Goal: Transaction & Acquisition: Purchase product/service

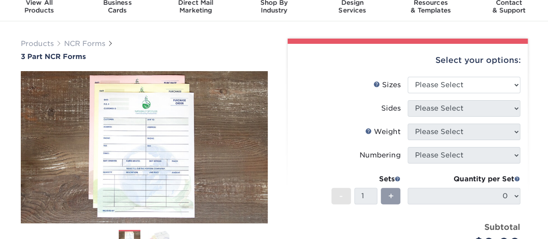
scroll to position [31, 0]
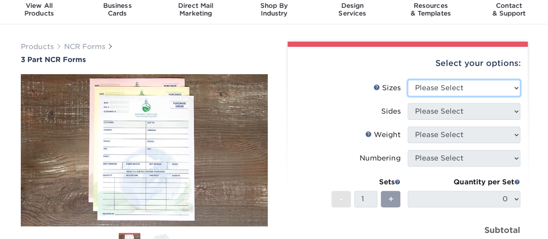
click at [472, 84] on select "Please Select 5.5" x 8.5" 8.5" x 11"" at bounding box center [463, 88] width 113 height 16
select select "5.50x8.50"
click at [407, 80] on select "Please Select 5.5" x 8.5" 8.5" x 11"" at bounding box center [463, 88] width 113 height 16
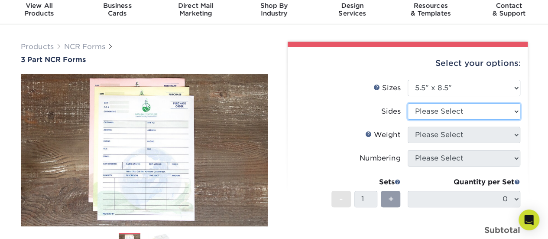
click at [448, 112] on select "Please Select Black & White (1/0) Full Color (4/0)" at bounding box center [463, 111] width 113 height 16
select select "2295b6f0-1f96-4774-b4ab-d24da34c0f39"
click at [407, 103] on select "Please Select Black & White (1/0) Full Color (4/0)" at bounding box center [463, 111] width 113 height 16
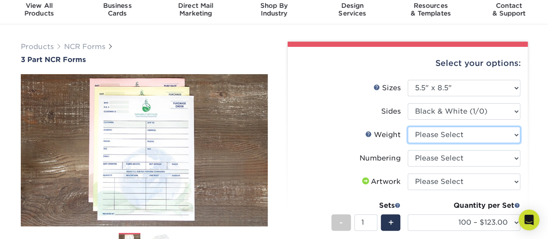
click at [446, 136] on select "Please Select 20LB3P" at bounding box center [463, 134] width 113 height 16
select select "20LB3P"
click at [407, 126] on select "Please Select 20LB3P" at bounding box center [463, 134] width 113 height 16
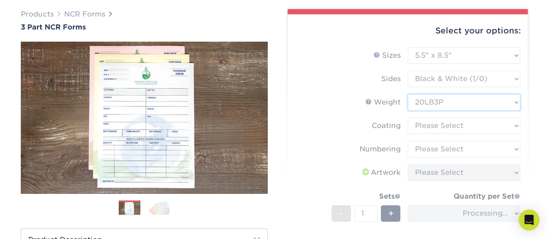
scroll to position [70, 0]
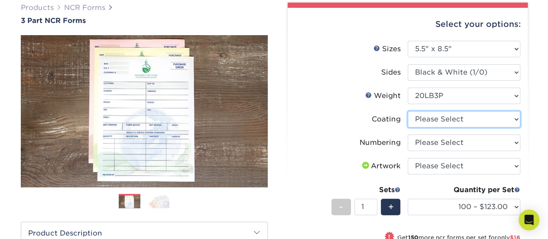
click at [443, 122] on select at bounding box center [463, 119] width 113 height 16
select select "3e7618de-abca-4bda-9f97-8b9129e913d8"
click at [407, 111] on select at bounding box center [463, 119] width 113 height 16
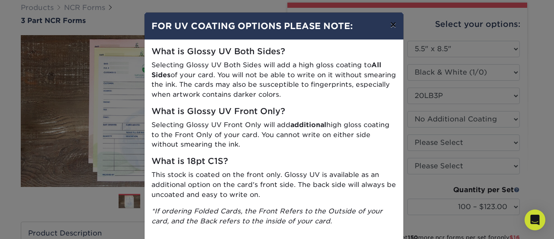
click at [391, 19] on button "×" at bounding box center [393, 25] width 20 height 24
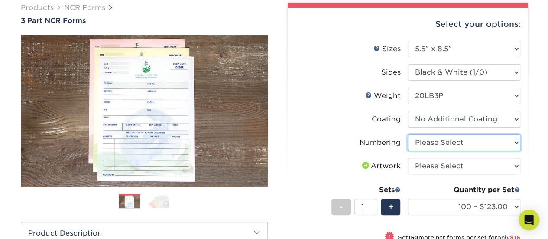
click at [447, 145] on select "Please Select Numbering on the Front only No Numbering" at bounding box center [463, 142] width 113 height 16
select select "9d535730-e103-44e5-b841-cf95c42f3210"
click at [407, 134] on select "Please Select Numbering on the Front only No Numbering" at bounding box center [463, 142] width 113 height 16
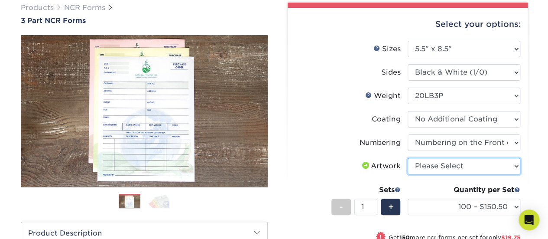
click at [450, 159] on select "Please Select I will upload files I need a design - $75" at bounding box center [463, 166] width 113 height 16
select select "upload"
click at [407, 158] on select "Please Select I will upload files I need a design - $75" at bounding box center [463, 166] width 113 height 16
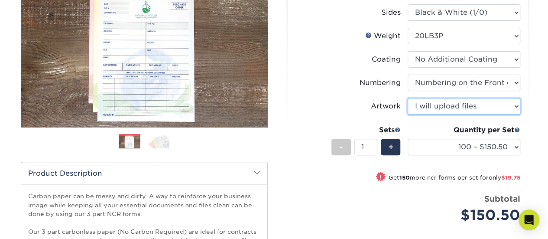
scroll to position [144, 0]
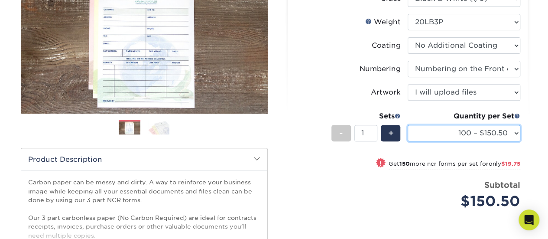
click at [466, 133] on select "100 – $150.50 250 – $170.25 500 – $209.75 1000 – $305.75" at bounding box center [463, 133] width 113 height 16
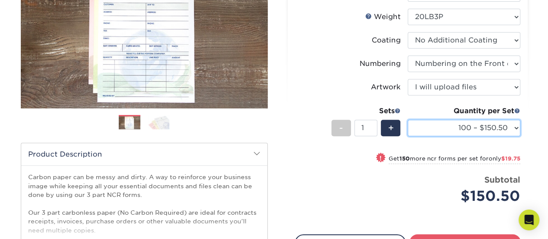
scroll to position [153, 0]
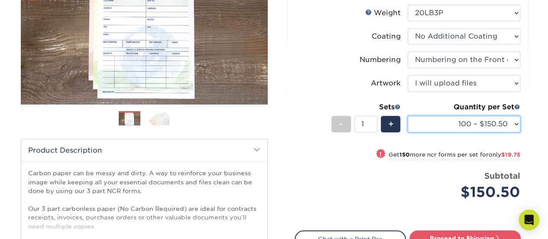
click at [488, 119] on select "100 – $150.50 250 – $170.25 500 – $209.75 1000 – $305.75" at bounding box center [463, 124] width 113 height 16
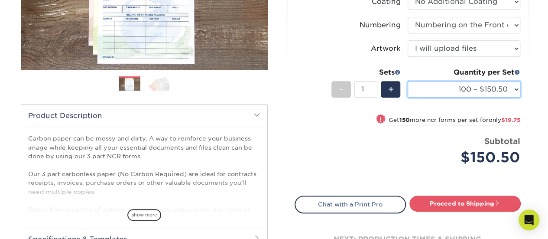
scroll to position [188, 0]
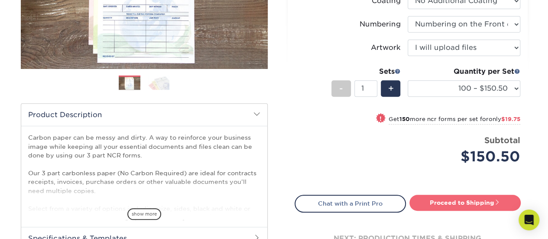
click at [465, 201] on link "Proceed to Shipping" at bounding box center [464, 202] width 111 height 16
type input "Set 1"
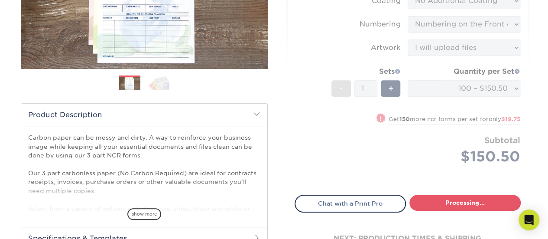
select select "93db258a-b152-4d87-8a2e-bca520208828"
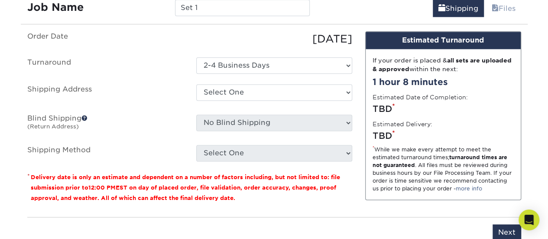
scroll to position [540, 0]
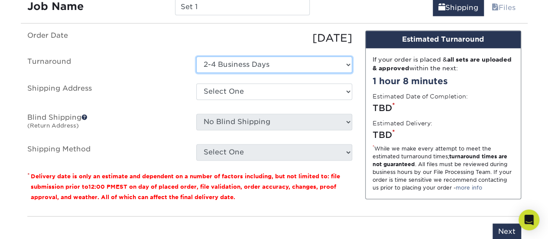
click at [266, 58] on select "Select One 2-4 Business Days" at bounding box center [274, 64] width 156 height 16
click at [196, 56] on select "Select One 2-4 Business Days" at bounding box center [274, 64] width 156 height 16
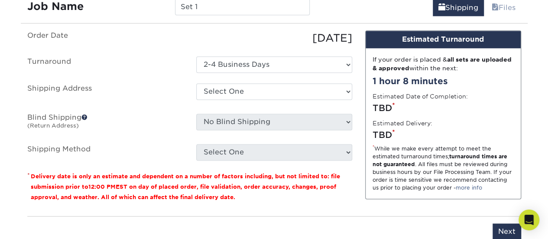
click at [165, 90] on label "Shipping Address" at bounding box center [105, 93] width 169 height 20
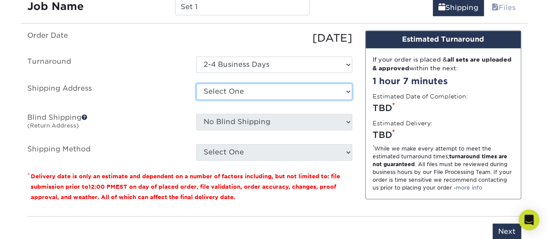
click at [234, 91] on select "Select One + Add New Address - Login" at bounding box center [274, 91] width 156 height 16
click at [169, 135] on ul "Order Date [DATE] [GEOGRAPHIC_DATA] Select One 2-4 Business Days Shipping Addre…" at bounding box center [189, 95] width 325 height 130
click at [85, 115] on span at bounding box center [84, 117] width 6 height 6
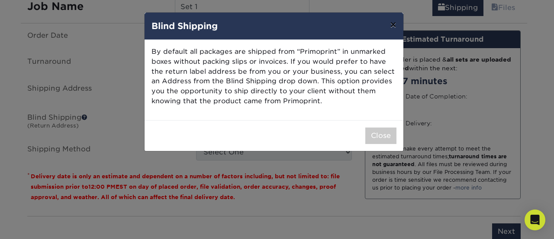
click at [390, 25] on button "×" at bounding box center [393, 25] width 20 height 24
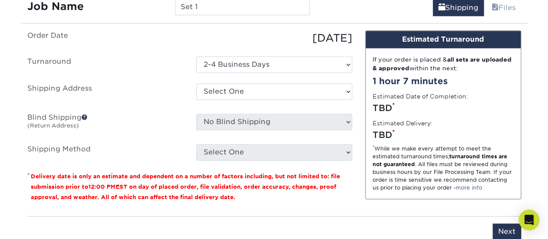
click at [122, 139] on ul "Order Date [DATE] [GEOGRAPHIC_DATA] Select One 2-4 Business Days Shipping Addre…" at bounding box center [189, 95] width 325 height 130
click at [235, 92] on select "Select One + Add New Address - Login" at bounding box center [274, 91] width 156 height 16
select select "newaddress"
click at [196, 83] on select "Select One + Add New Address - Login" at bounding box center [274, 91] width 156 height 16
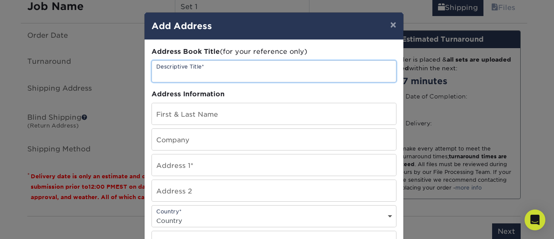
click at [190, 75] on input "text" at bounding box center [274, 71] width 244 height 21
type input "Home"
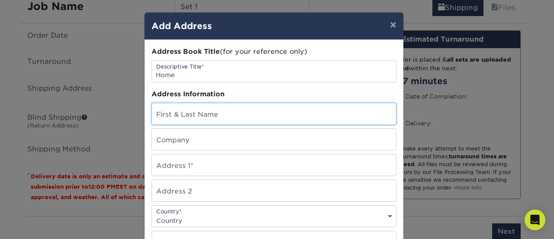
click at [189, 110] on input "text" at bounding box center [274, 113] width 244 height 21
type input "[PERSON_NAME]"
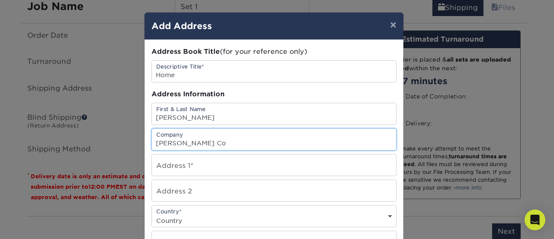
type input "[PERSON_NAME] Co"
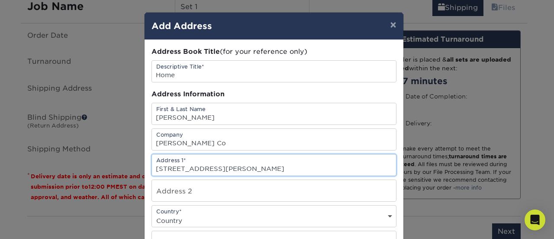
type input "[STREET_ADDRESS][PERSON_NAME]"
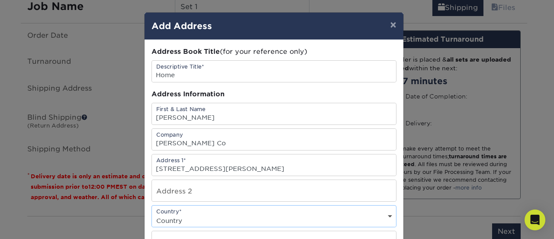
select select "US"
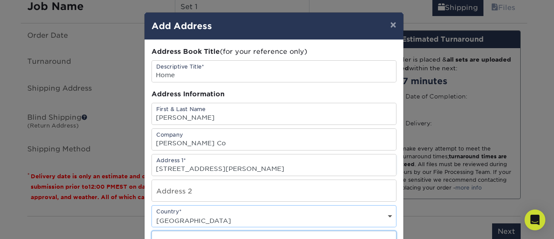
scroll to position [11, 0]
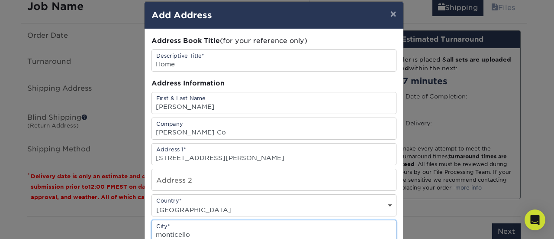
type input "monticello"
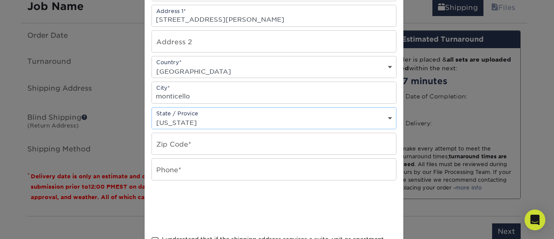
select select "IN"
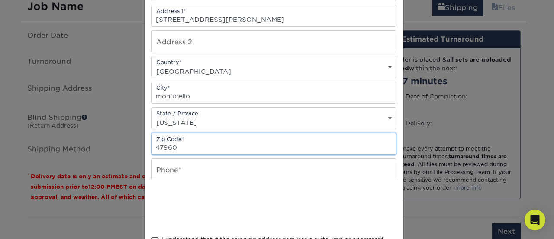
type input "47960"
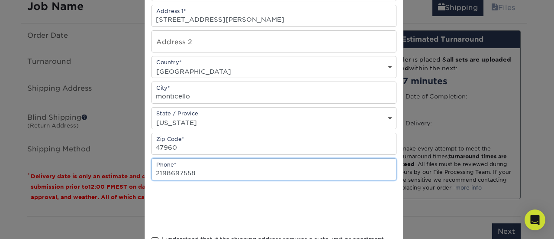
type input "2198697558"
click at [310, 192] on div at bounding box center [274, 208] width 245 height 34
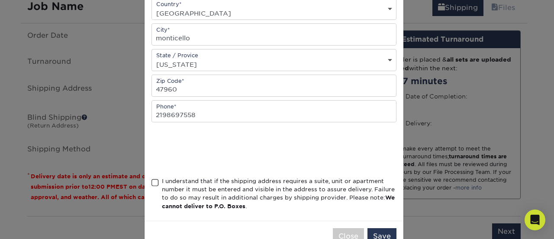
scroll to position [228, 0]
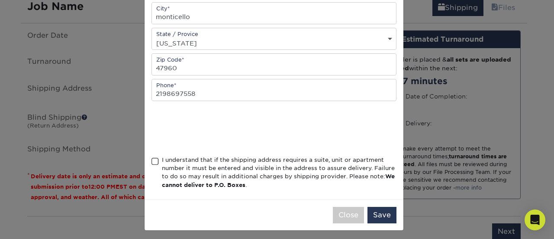
click at [147, 154] on div "Address Book Title (for your reference only) Descriptive Title* Home Address In…" at bounding box center [274, 6] width 259 height 388
click at [152, 157] on span at bounding box center [155, 161] width 7 height 8
click at [0, 0] on input "I understand that if the shipping address requires a suite, unit or apartment n…" at bounding box center [0, 0] width 0 height 0
click at [386, 215] on button "Save" at bounding box center [382, 215] width 29 height 16
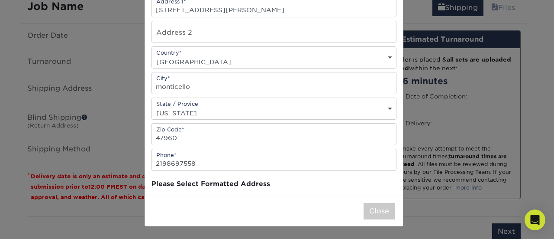
scroll to position [0, 0]
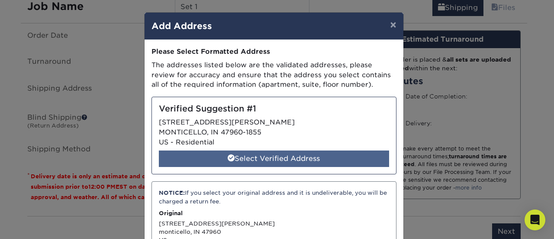
click at [290, 162] on div "Select Verified Address" at bounding box center [274, 158] width 230 height 16
click at [298, 160] on div "Select Verified Address" at bounding box center [274, 158] width 230 height 16
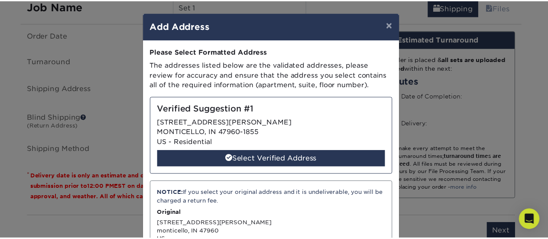
scroll to position [81, 0]
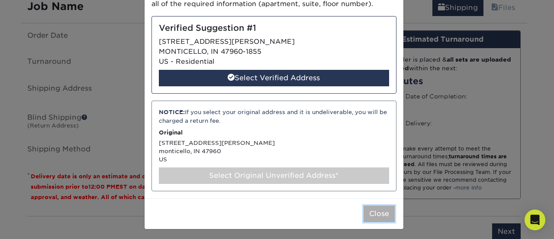
click at [365, 205] on button "Close" at bounding box center [379, 213] width 31 height 16
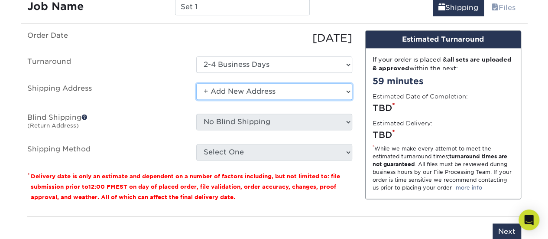
click at [257, 90] on select "Select One + Add New Address - Login" at bounding box center [274, 91] width 156 height 16
click at [196, 83] on select "Select One + Add New Address - Login" at bounding box center [274, 91] width 156 height 16
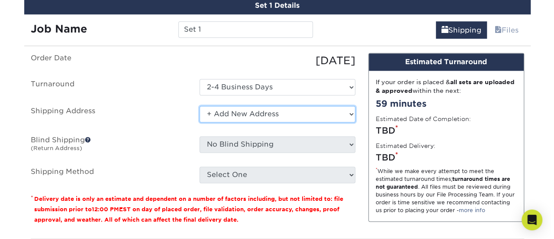
scroll to position [522, 0]
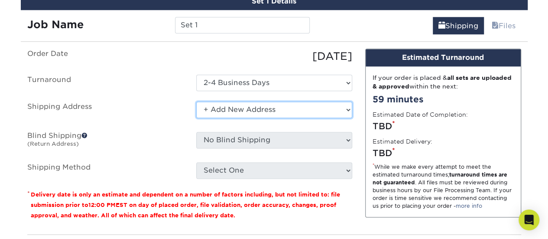
click at [251, 111] on select "Select One + Add New Address - Login" at bounding box center [274, 109] width 156 height 16
click at [196, 101] on select "Select One + Add New Address - Login" at bounding box center [274, 109] width 156 height 16
click at [243, 110] on select "Select One + Add New Address - Login" at bounding box center [274, 109] width 156 height 16
click at [196, 101] on select "Select One + Add New Address - Login" at bounding box center [274, 109] width 156 height 16
click at [246, 104] on select "Select One + Add New Address - Login" at bounding box center [274, 109] width 156 height 16
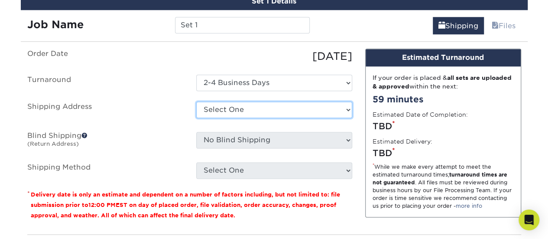
select select "newaddress"
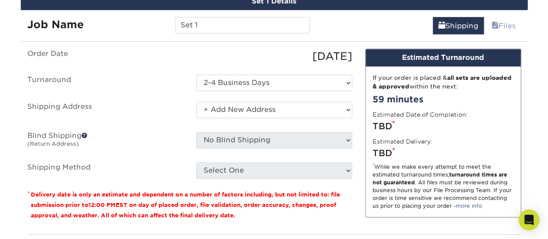
click at [196, 101] on select "Select One + Add New Address - Login" at bounding box center [274, 109] width 156 height 16
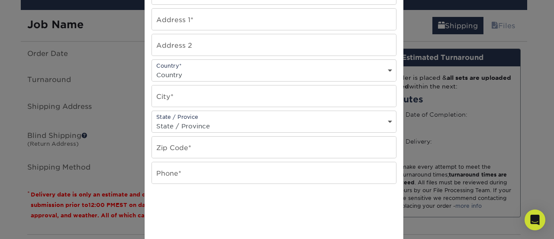
scroll to position [228, 0]
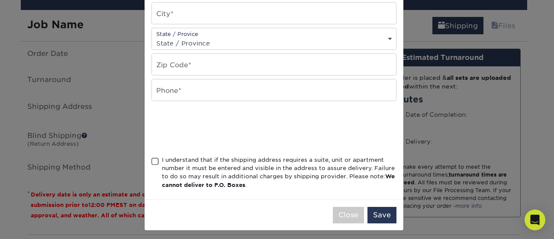
click at [152, 158] on span at bounding box center [155, 161] width 7 height 8
click at [0, 0] on input "I understand that if the shipping address requires a suite, unit or apartment n…" at bounding box center [0, 0] width 0 height 0
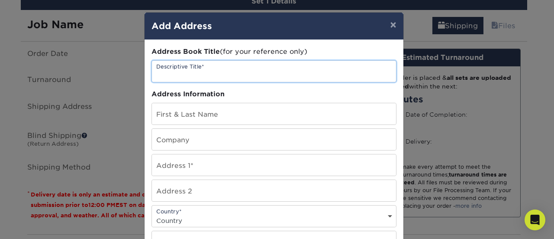
click at [185, 74] on input "text" at bounding box center [274, 71] width 244 height 21
type input "Home"
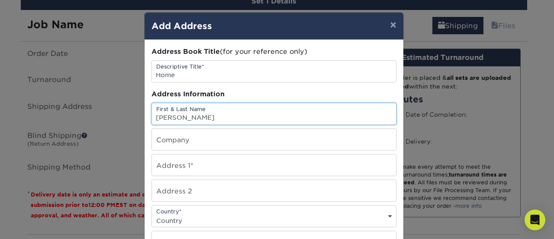
type input "[PERSON_NAME]"
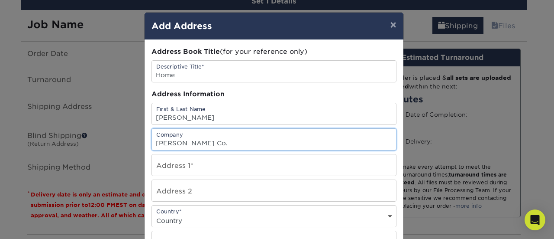
type input "[PERSON_NAME] Co."
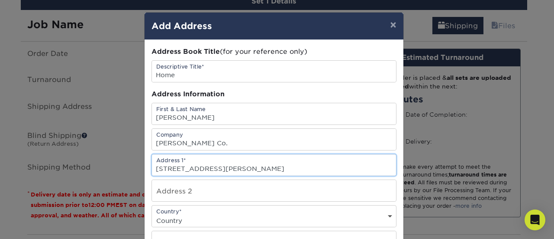
type input "[STREET_ADDRESS][PERSON_NAME]"
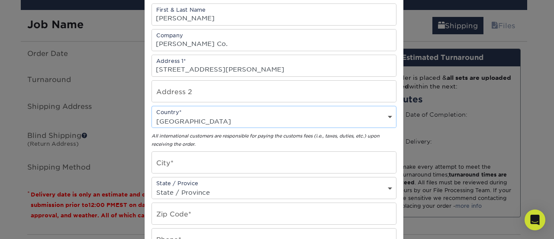
scroll to position [103, 0]
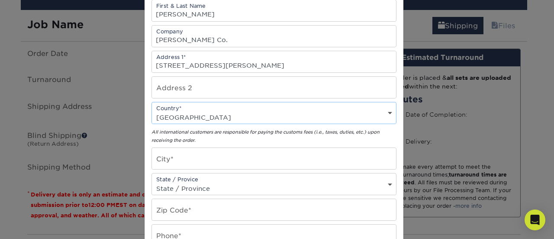
click at [197, 111] on select "Country [GEOGRAPHIC_DATA] [GEOGRAPHIC_DATA] ----------------------------- [GEOG…" at bounding box center [274, 117] width 244 height 13
select select "US"
click at [152, 111] on select "Country [GEOGRAPHIC_DATA] [GEOGRAPHIC_DATA] ----------------------------- [GEOG…" at bounding box center [274, 117] width 244 height 13
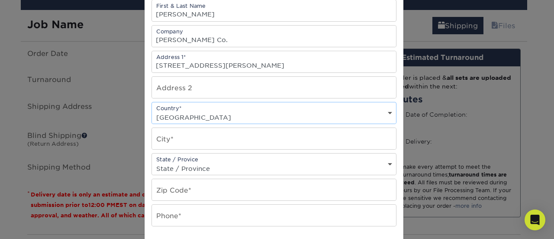
scroll to position [132, 0]
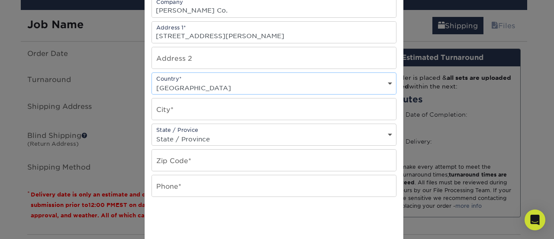
click at [178, 118] on div "Address Book Title (for your reference only) Descriptive Title* Home Address In…" at bounding box center [274, 101] width 245 height 374
click at [168, 109] on input "text" at bounding box center [274, 108] width 244 height 21
type input "Monticello"
select select "IN"
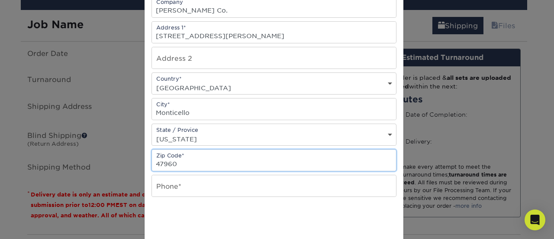
type input "47960"
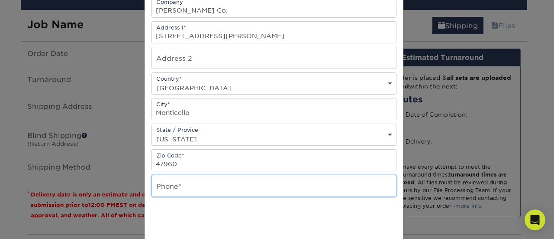
click at [180, 182] on input "text" at bounding box center [274, 185] width 244 height 21
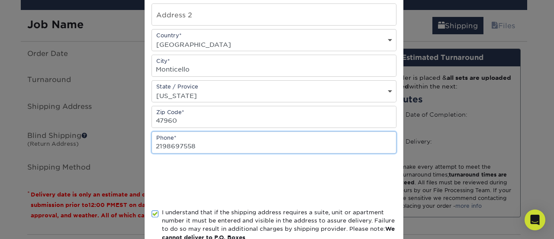
scroll to position [176, 0]
type input "2198697558"
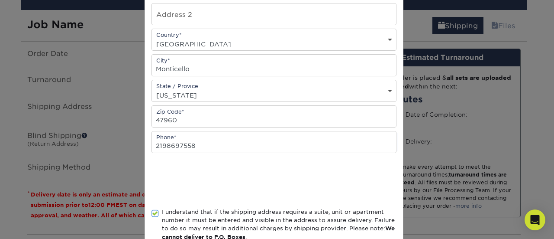
click at [354, 163] on div at bounding box center [274, 180] width 245 height 34
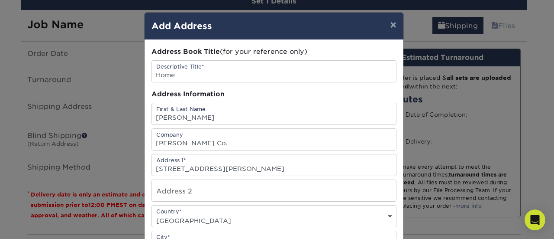
scroll to position [228, 0]
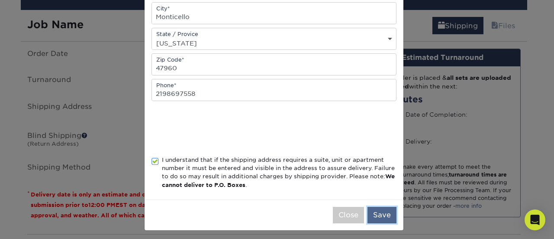
click at [384, 213] on button "Save" at bounding box center [382, 215] width 29 height 16
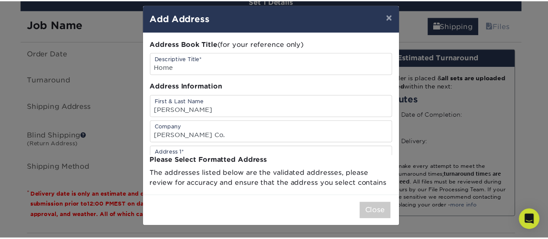
scroll to position [0, 0]
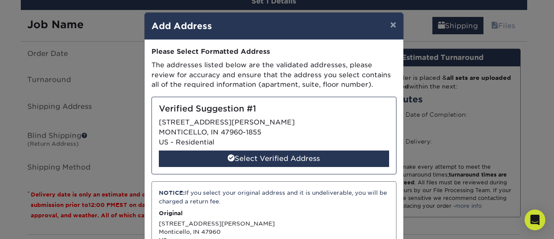
click at [299, 155] on div "Select Verified Address" at bounding box center [274, 158] width 230 height 16
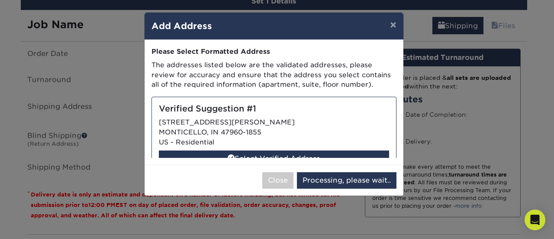
select select "286791"
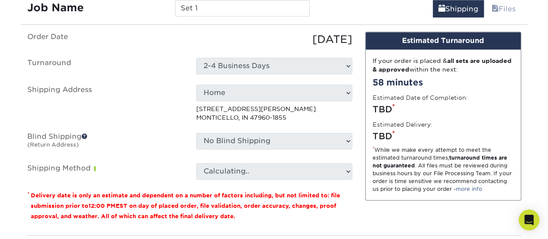
scroll to position [543, 0]
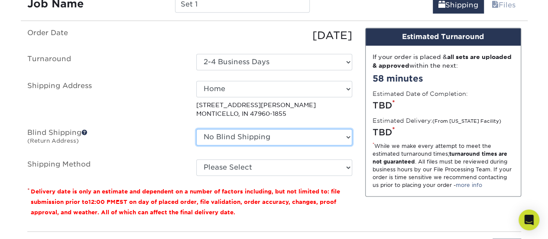
click at [234, 134] on select "No Blind Shipping + Add New Address" at bounding box center [274, 137] width 156 height 16
click at [196, 129] on select "No Blind Shipping + Add New Address" at bounding box center [274, 137] width 156 height 16
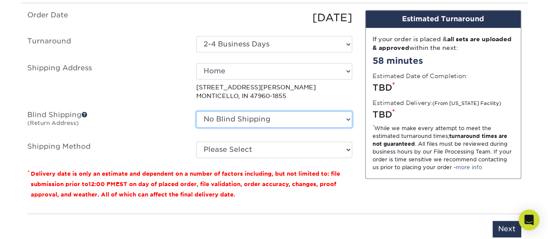
scroll to position [562, 0]
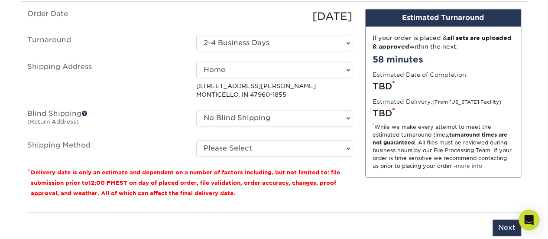
click at [86, 110] on span at bounding box center [84, 113] width 6 height 6
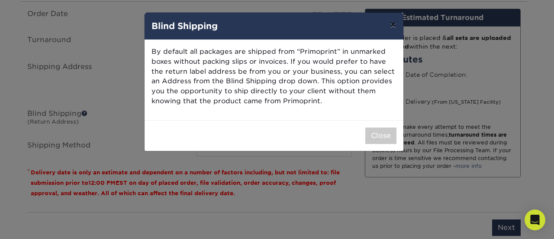
click at [397, 24] on button "×" at bounding box center [393, 25] width 20 height 24
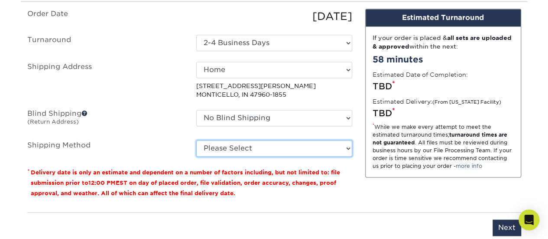
click at [236, 141] on select "Please Select Ground Shipping (+$34.35) 3 Day Shipping Service (+$39.13) 2 Day …" at bounding box center [274, 148] width 156 height 16
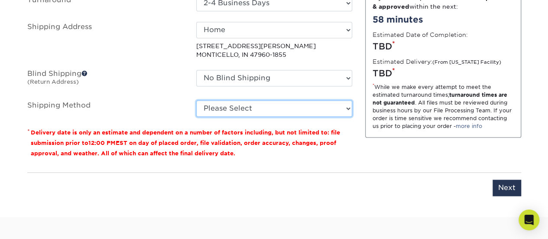
scroll to position [602, 0]
click at [230, 102] on select "Please Select Ground Shipping (+$34.35) 3 Day Shipping Service (+$39.13) 2 Day …" at bounding box center [274, 108] width 156 height 16
select select "03"
click at [196, 100] on select "Please Select Ground Shipping (+$34.35) 3 Day Shipping Service (+$39.13) 2 Day …" at bounding box center [274, 108] width 156 height 16
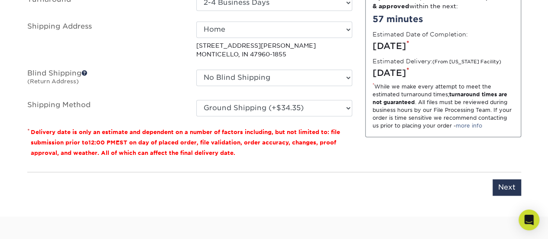
click at [272, 155] on p "* Delivery date is only an estimate and dependent on a number of factors includ…" at bounding box center [189, 141] width 325 height 31
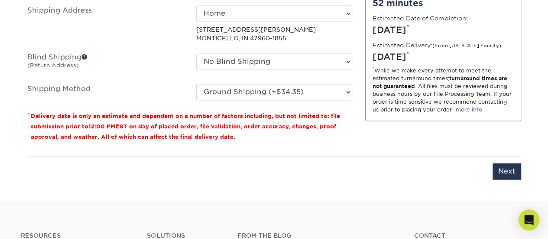
scroll to position [619, 0]
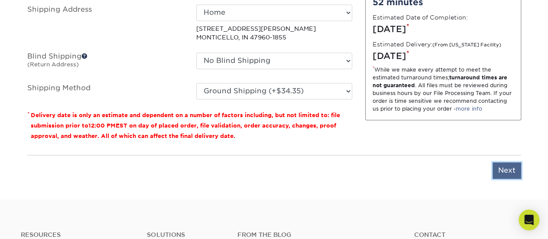
click at [508, 167] on input "Next" at bounding box center [506, 170] width 29 height 16
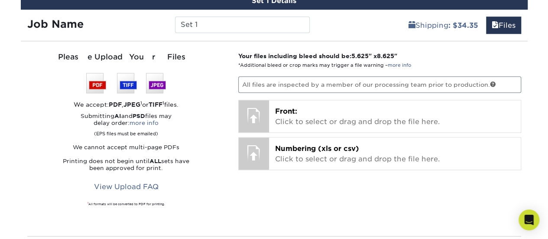
scroll to position [523, 0]
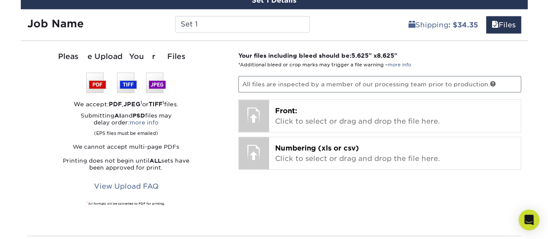
click at [291, 85] on p "All files are inspected by a member of our processing team prior to production." at bounding box center [379, 84] width 283 height 16
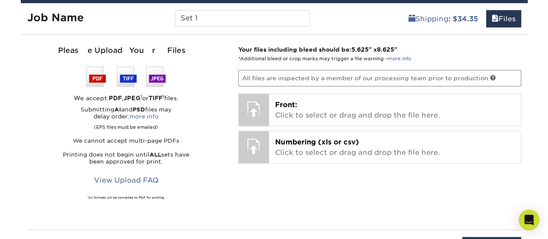
scroll to position [529, 0]
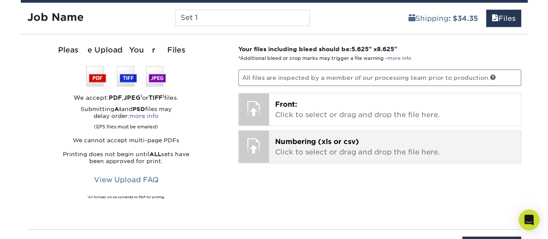
click at [263, 150] on div at bounding box center [254, 145] width 30 height 30
click at [255, 149] on div at bounding box center [254, 145] width 30 height 30
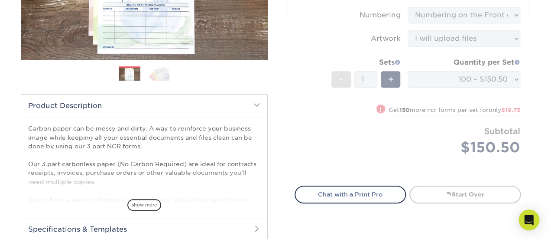
scroll to position [0, 0]
